Goal: Communication & Community: Answer question/provide support

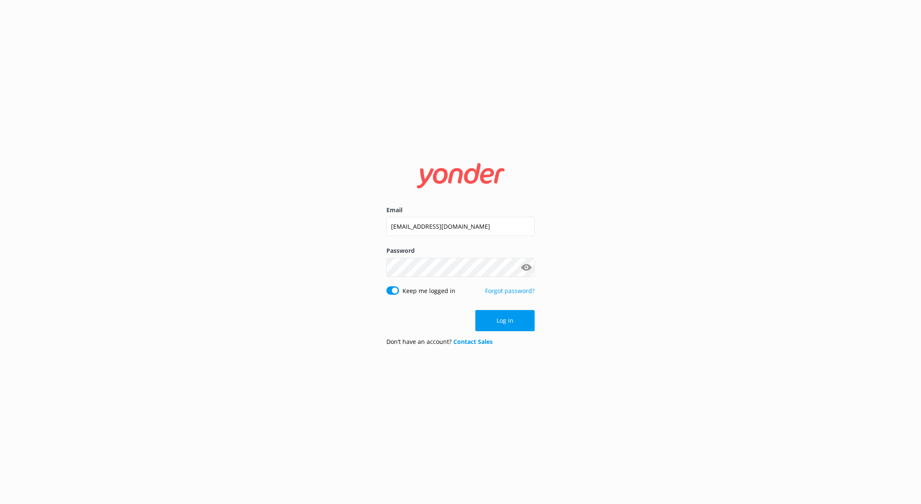
drag, startPoint x: 573, startPoint y: 327, endPoint x: 552, endPoint y: 329, distance: 20.9
click at [573, 327] on div "Email [EMAIL_ADDRESS][DOMAIN_NAME] Password Show password Keep me logged in For…" at bounding box center [460, 252] width 921 height 504
click at [509, 324] on button "Log in" at bounding box center [504, 320] width 59 height 21
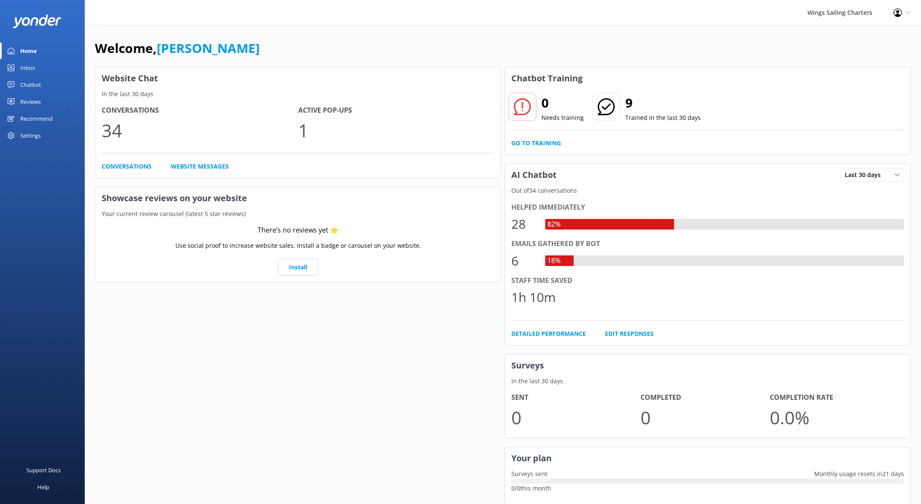
click at [33, 84] on div "Chatbot" at bounding box center [30, 84] width 21 height 17
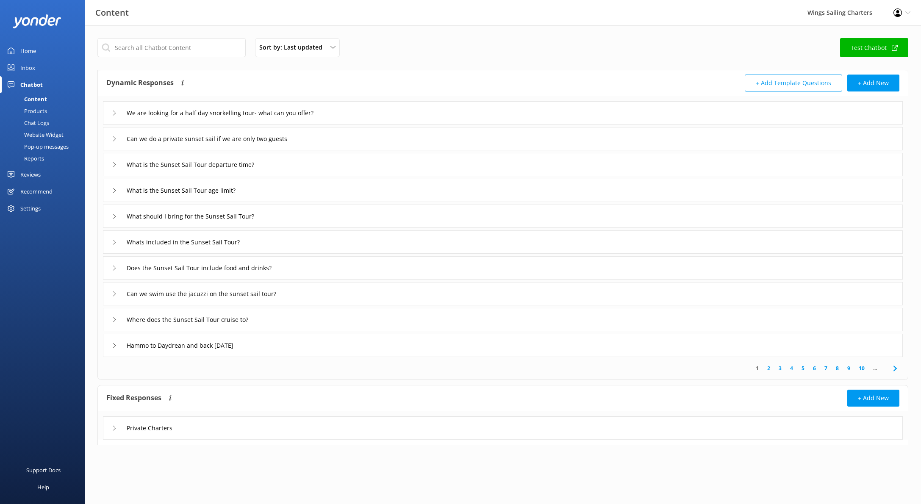
click at [29, 67] on div "Inbox" at bounding box center [27, 67] width 15 height 17
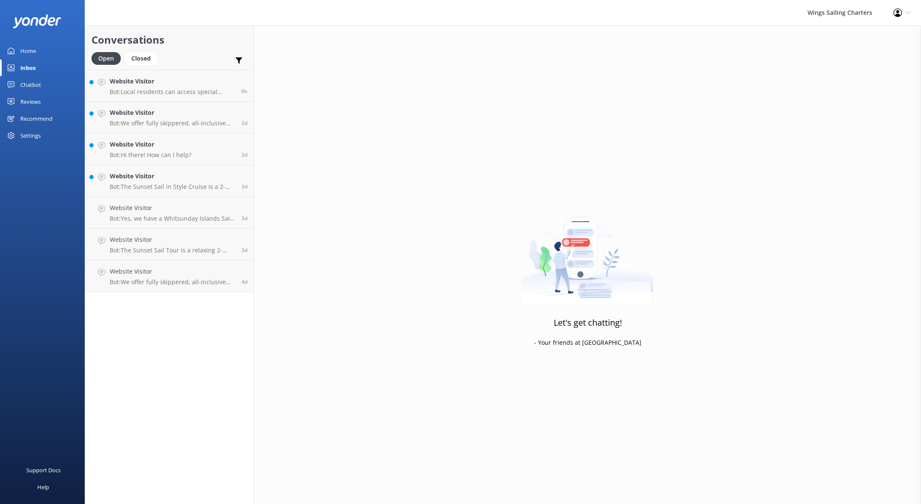
click at [27, 66] on div "Inbox" at bounding box center [28, 67] width 16 height 17
click at [27, 65] on div "Inbox" at bounding box center [28, 67] width 16 height 17
click at [176, 181] on h4 "Website Visitor" at bounding box center [172, 176] width 125 height 9
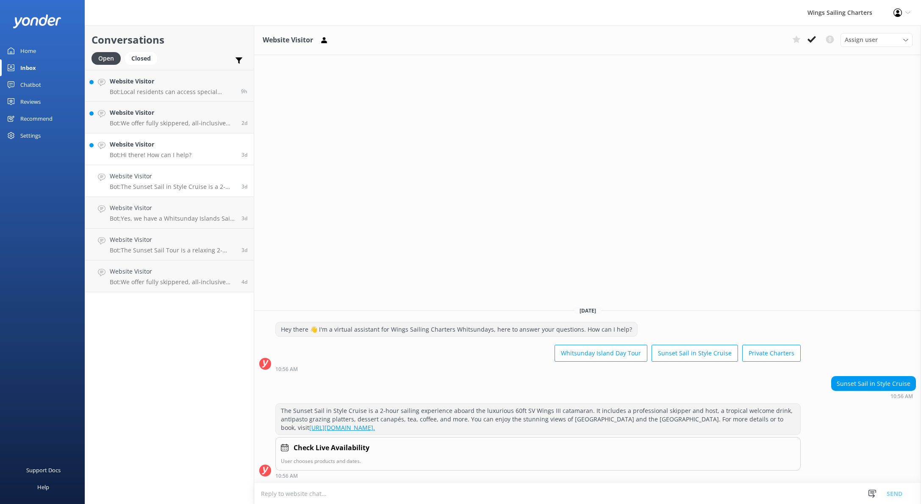
click at [149, 151] on div "Website Visitor Bot: Hi there! How can I help?" at bounding box center [151, 149] width 82 height 19
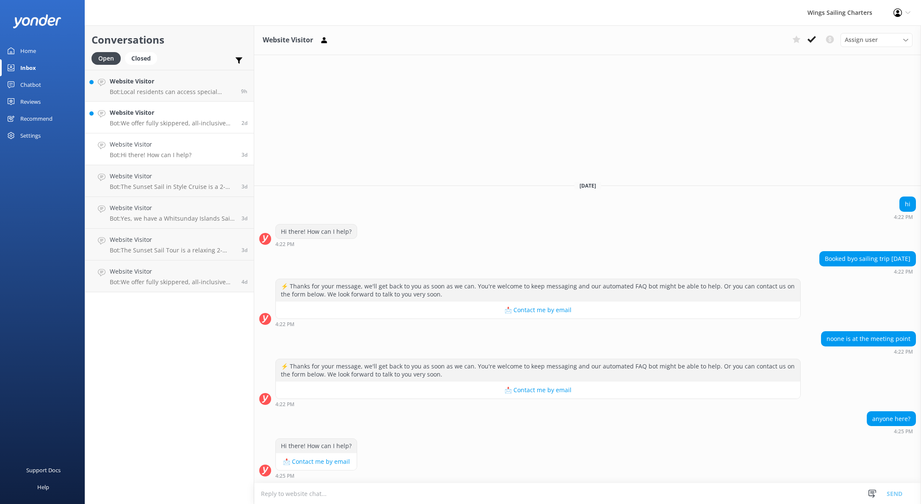
click at [159, 125] on p "Bot: We offer fully skippered, all-inclusive private charters to explore the Wh…" at bounding box center [172, 123] width 125 height 8
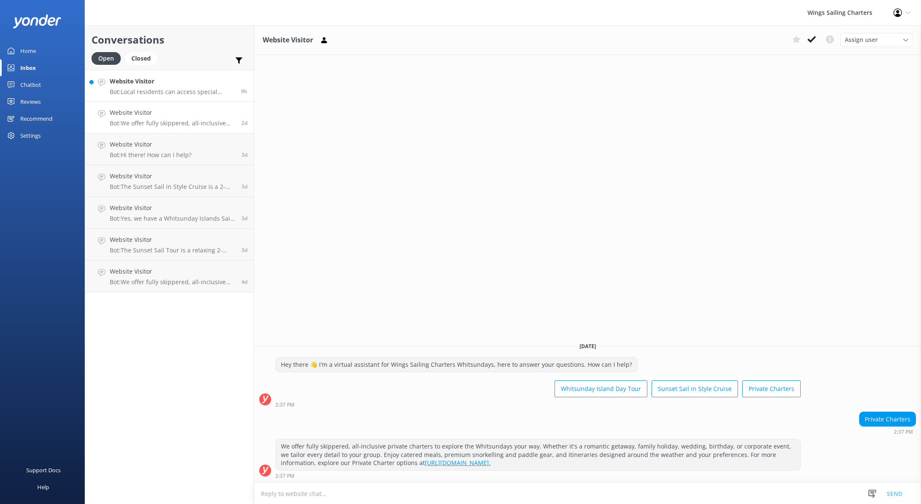
click at [147, 83] on h4 "Website Visitor" at bounding box center [172, 81] width 125 height 9
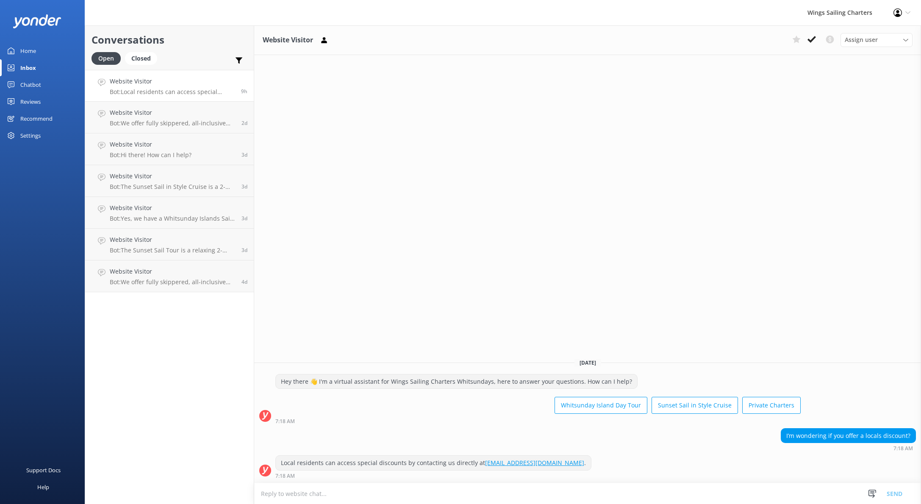
click at [30, 48] on div "Home" at bounding box center [28, 50] width 16 height 17
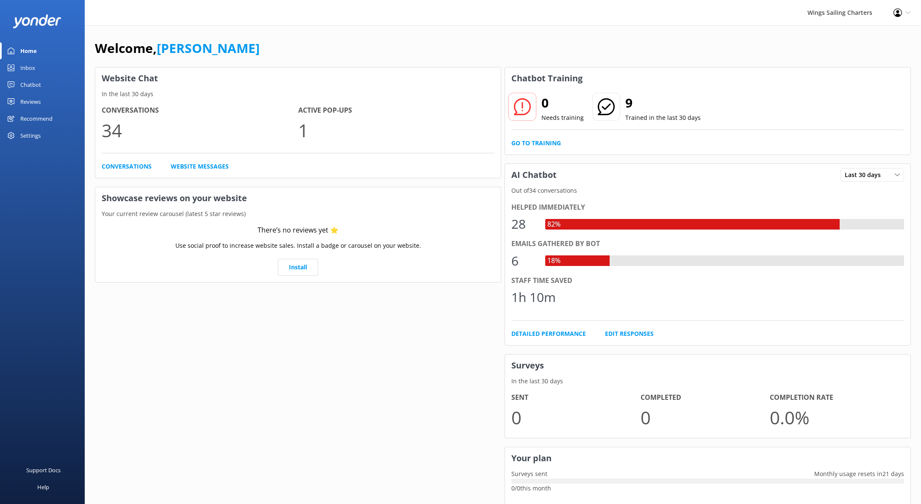
click at [22, 47] on div "Home" at bounding box center [28, 50] width 17 height 17
click at [908, 10] on div "Profile Settings Logout" at bounding box center [902, 12] width 38 height 25
click at [879, 57] on link "Logout" at bounding box center [878, 57] width 85 height 21
